Goal: Information Seeking & Learning: Learn about a topic

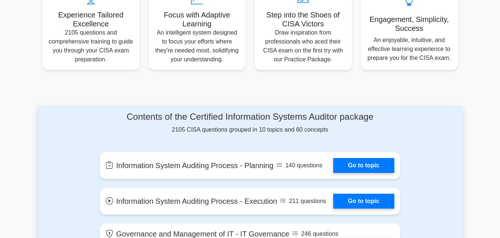
scroll to position [335, 0]
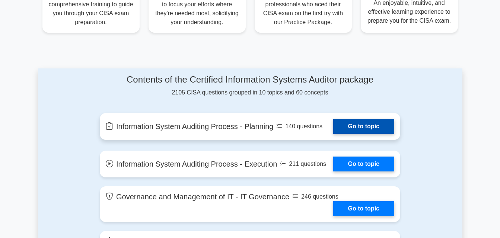
click at [365, 130] on link "Go to topic" at bounding box center [363, 126] width 61 height 15
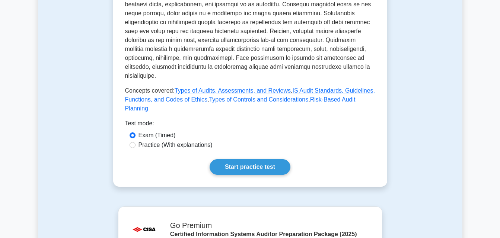
scroll to position [372, 0]
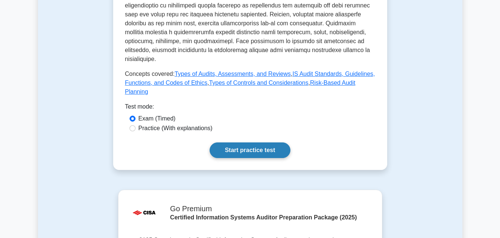
click at [274, 143] on link "Start practice test" at bounding box center [250, 151] width 81 height 16
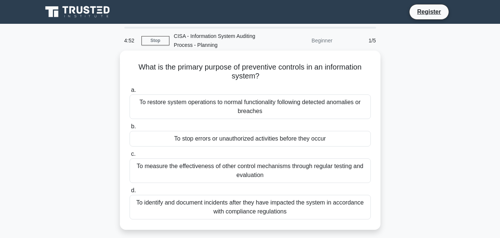
click at [265, 109] on div "To restore system operations to normal functionality following detected anomali…" at bounding box center [250, 107] width 241 height 25
click at [130, 93] on input "a. To restore system operations to normal functionality following detected anom…" at bounding box center [130, 90] width 0 height 5
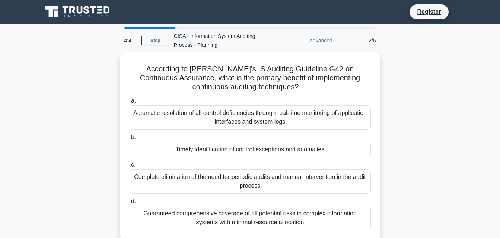
click at [375, 41] on div "2/5" at bounding box center [359, 40] width 44 height 15
click at [367, 42] on div "2/5" at bounding box center [359, 40] width 44 height 15
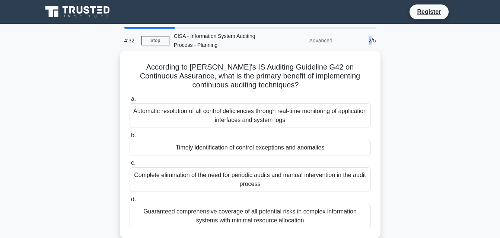
drag, startPoint x: 405, startPoint y: 118, endPoint x: 157, endPoint y: 107, distance: 248.2
click at [149, 103] on div "According to [PERSON_NAME]'s IS Auditing Guideline G42 on Continuous Assurance,…" at bounding box center [250, 150] width 424 height 197
drag, startPoint x: 327, startPoint y: 144, endPoint x: 121, endPoint y: 112, distance: 208.4
click at [121, 112] on div "According to [PERSON_NAME]'s IS Auditing Guideline G42 on Continuous Assurance,…" at bounding box center [250, 145] width 261 height 188
drag, startPoint x: 360, startPoint y: 172, endPoint x: 216, endPoint y: 186, distance: 144.8
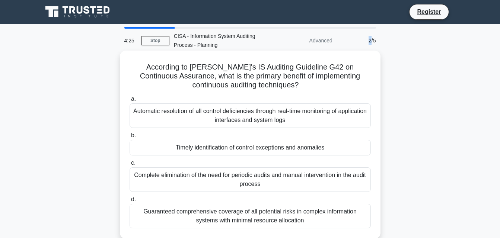
click at [207, 188] on div "Complete elimination of the need for periodic audits and manual intervention in…" at bounding box center [250, 180] width 241 height 25
drag, startPoint x: 262, startPoint y: 184, endPoint x: 237, endPoint y: 179, distance: 25.5
click at [237, 179] on div "Complete elimination of the need for periodic audits and manual intervention in…" at bounding box center [250, 180] width 241 height 25
click at [339, 142] on div "Timely identification of control exceptions and anomalies" at bounding box center [250, 148] width 241 height 16
click at [130, 138] on input "b. Timely identification of control exceptions and anomalies" at bounding box center [130, 135] width 0 height 5
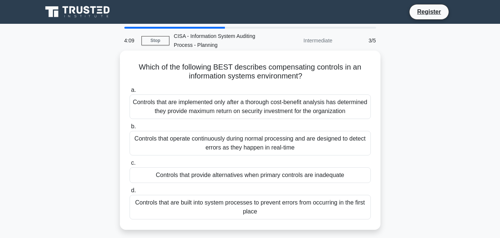
drag, startPoint x: 353, startPoint y: 172, endPoint x: 260, endPoint y: 147, distance: 96.4
click at [208, 152] on div "a. Controls that are implemented only after a thorough cost-benefit analysis ha…" at bounding box center [250, 152] width 250 height 137
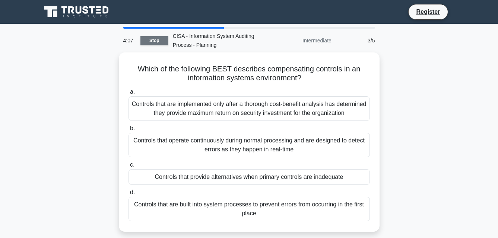
click at [162, 42] on link "Stop" at bounding box center [154, 40] width 28 height 9
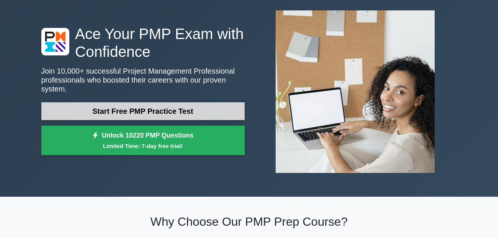
click at [143, 111] on link "Start Free PMP Practice Test" at bounding box center [142, 111] width 203 height 18
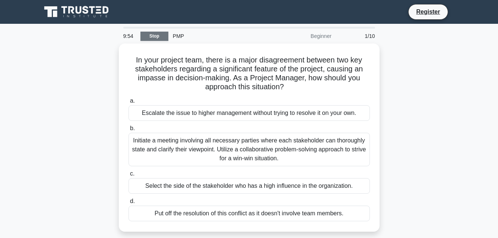
click at [162, 38] on link "Stop" at bounding box center [154, 36] width 28 height 9
